Goal: Ask a question

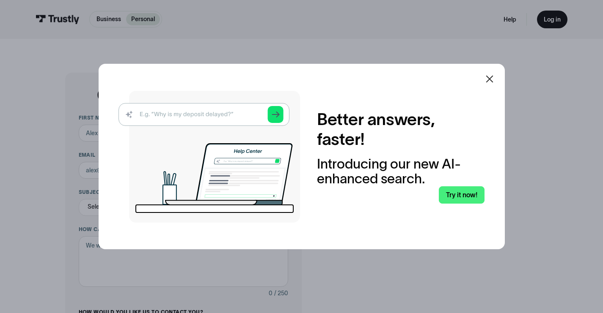
click at [494, 78] on icon at bounding box center [489, 79] width 10 height 10
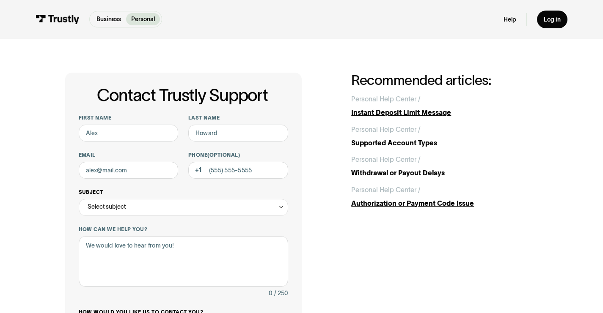
click at [124, 212] on div "Select subject" at bounding box center [107, 207] width 38 height 10
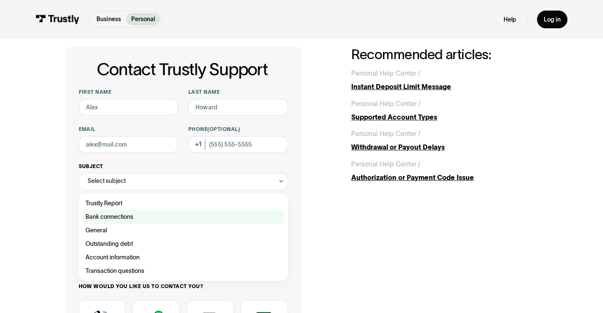
scroll to position [26, 0]
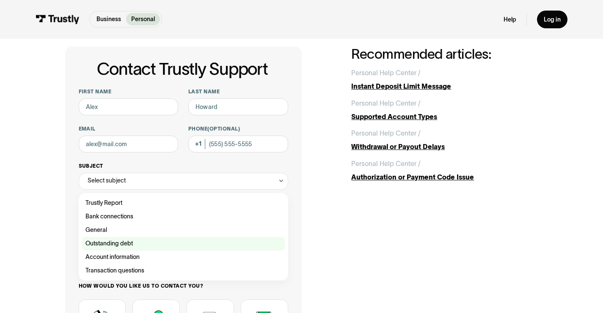
click at [150, 247] on div "Contact Trustly Support" at bounding box center [183, 244] width 203 height 14
type input "**********"
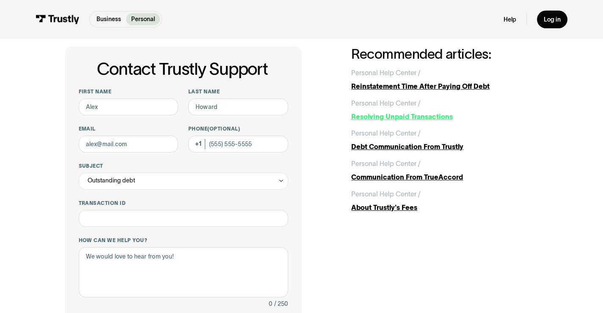
click at [400, 115] on div "Resolving Unpaid Transactions" at bounding box center [444, 117] width 187 height 10
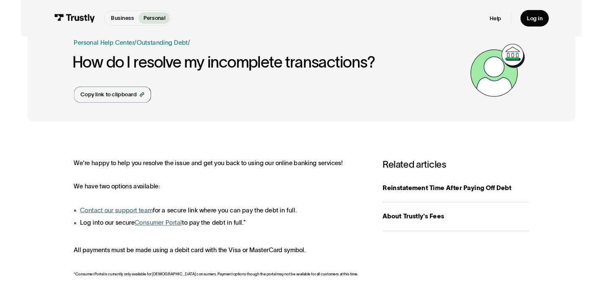
scroll to position [24, 0]
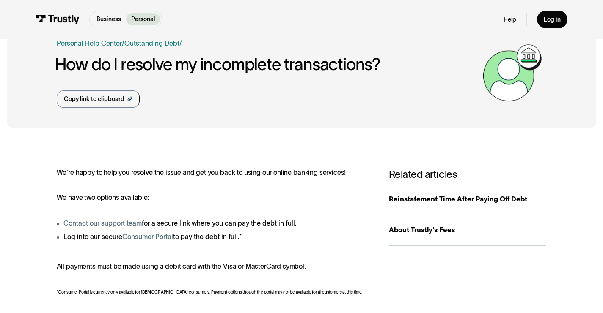
click at [150, 239] on link "Consumer Portal" at bounding box center [147, 237] width 51 height 8
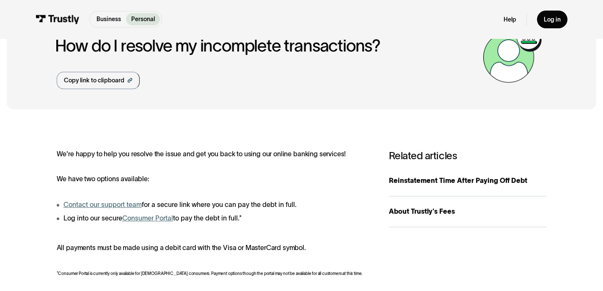
scroll to position [36, 0]
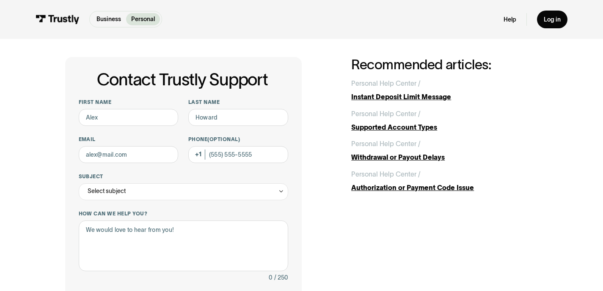
scroll to position [15, 0]
click at [280, 192] on icon "Contact Trustly Support" at bounding box center [281, 192] width 3 height 2
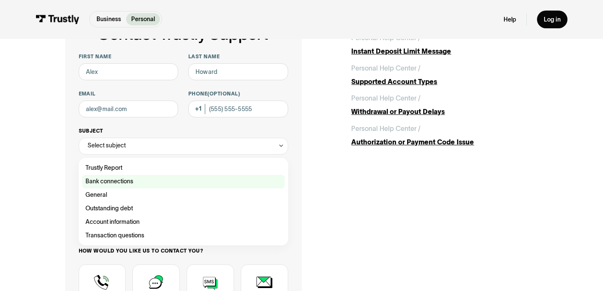
scroll to position [61, 0]
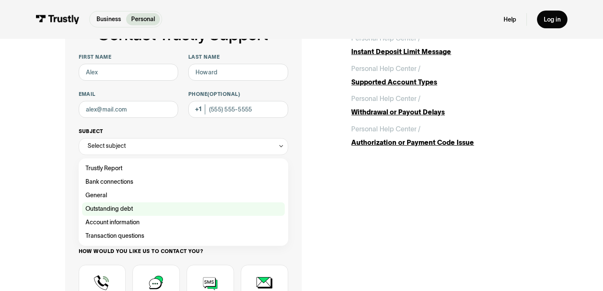
click at [130, 212] on div "Contact Trustly Support" at bounding box center [183, 210] width 203 height 14
type input "**********"
